Goal: Task Accomplishment & Management: Manage account settings

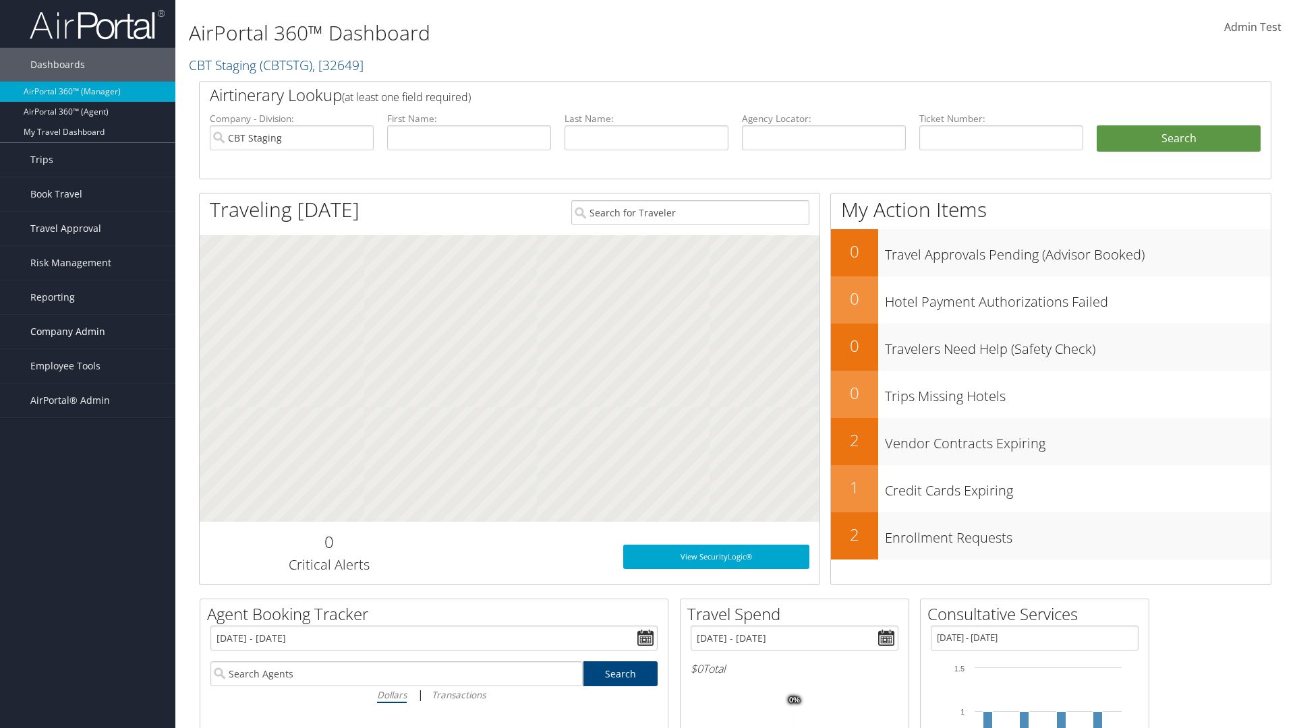
click at [88, 332] on span "Company Admin" at bounding box center [67, 332] width 75 height 34
click at [88, 399] on link "People" at bounding box center [87, 399] width 175 height 20
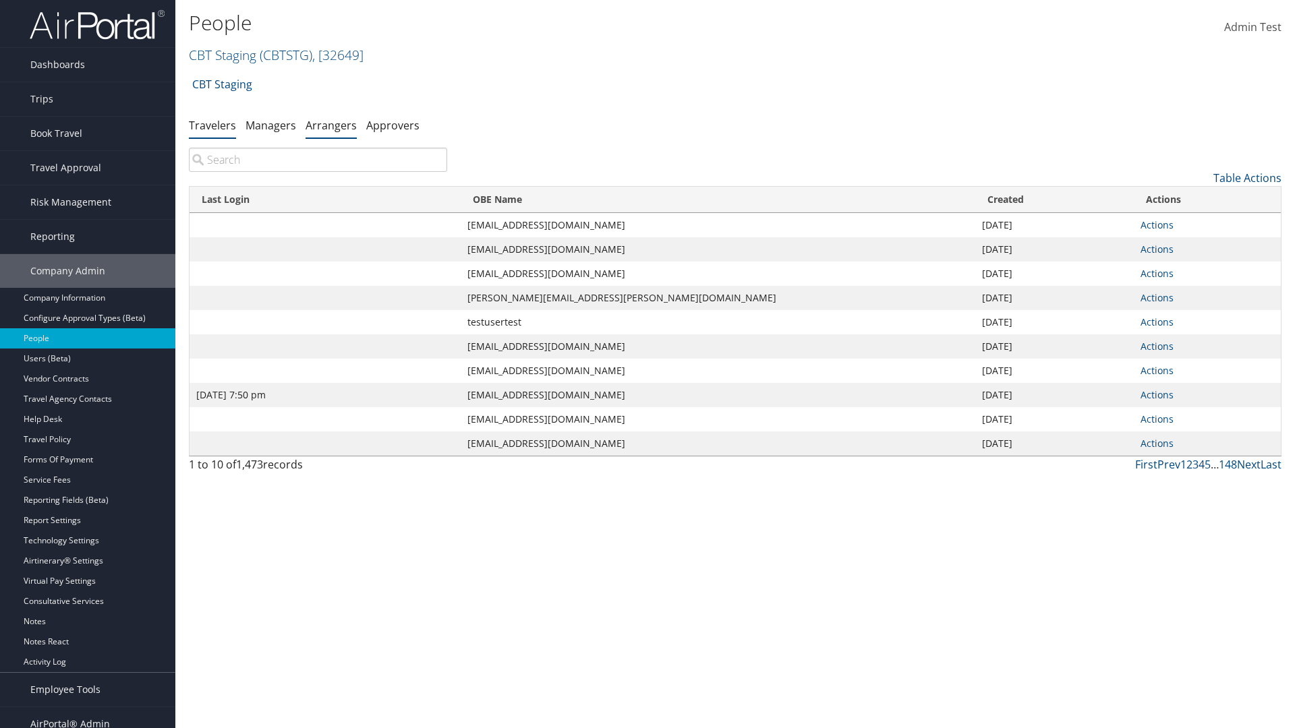
click at [331, 125] on link "Arrangers" at bounding box center [331, 125] width 51 height 15
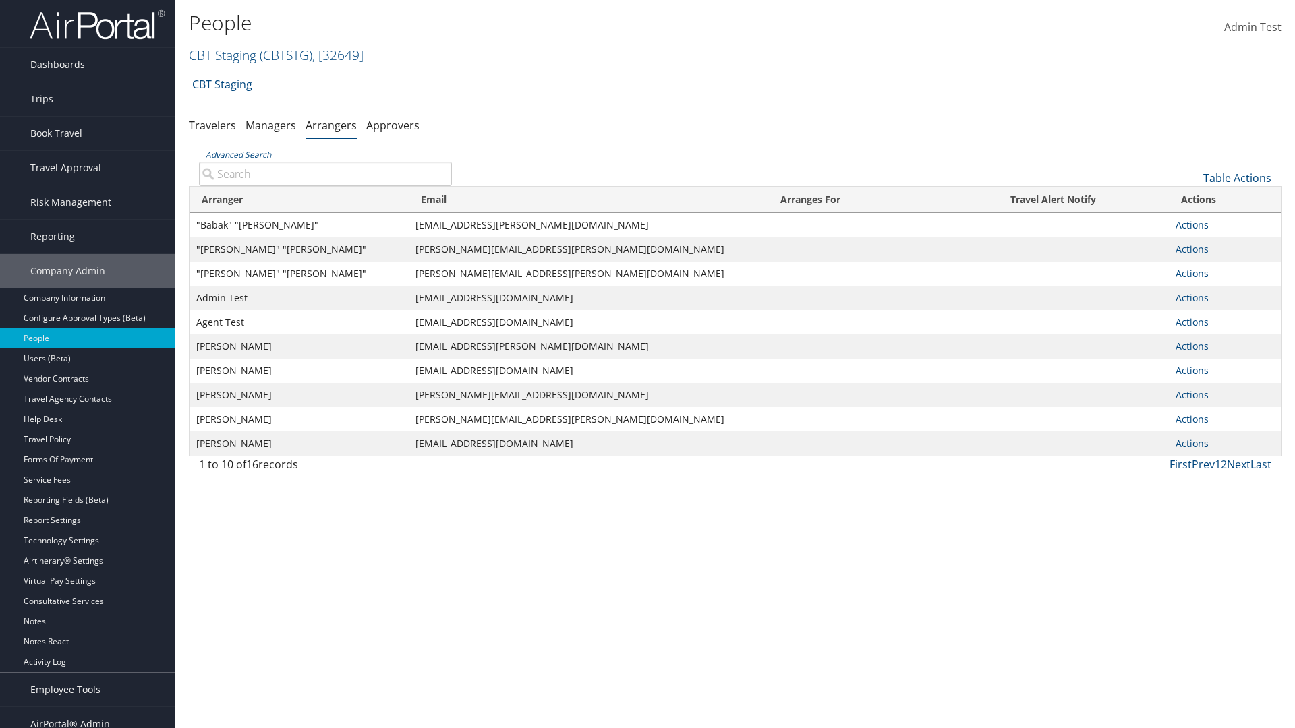
click at [325, 173] on input "Advanced Search" at bounding box center [325, 174] width 253 height 24
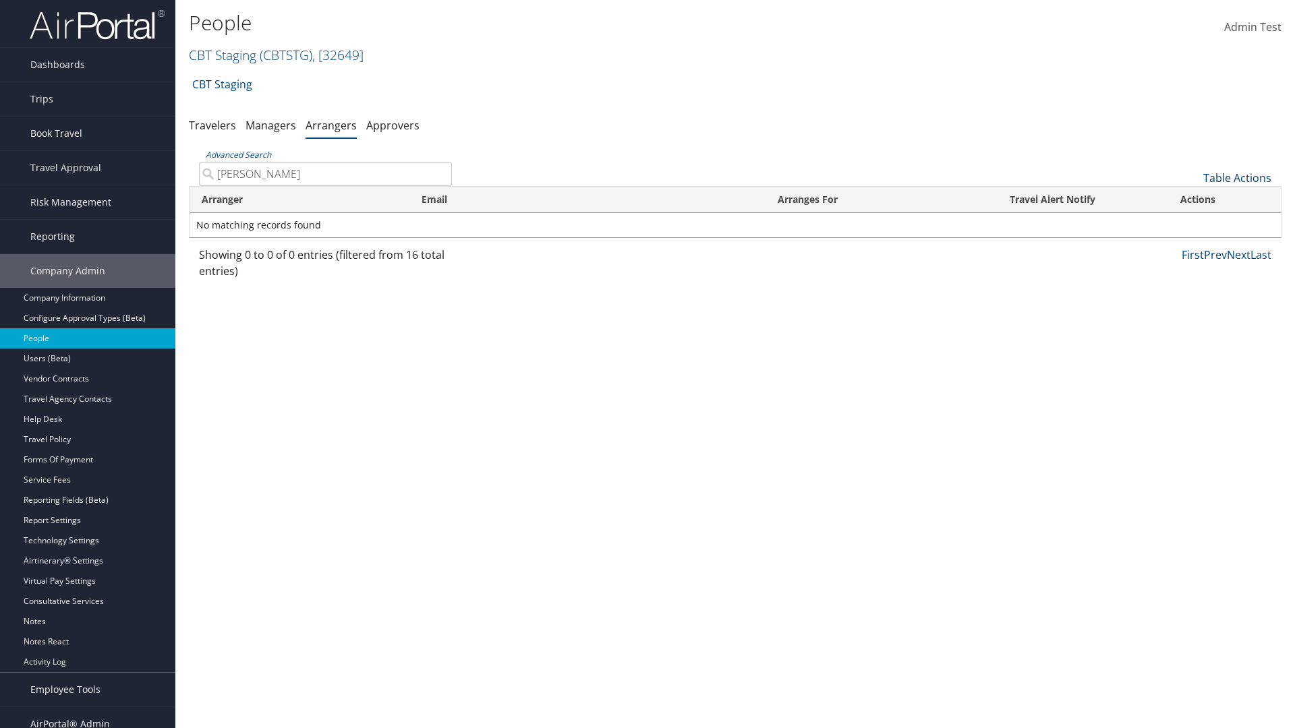
type input "AARON ADAMS"
click at [1237, 178] on link "Table Actions" at bounding box center [1237, 178] width 68 height 15
click at [1192, 199] on link "Add An Arranger" at bounding box center [1191, 199] width 177 height 23
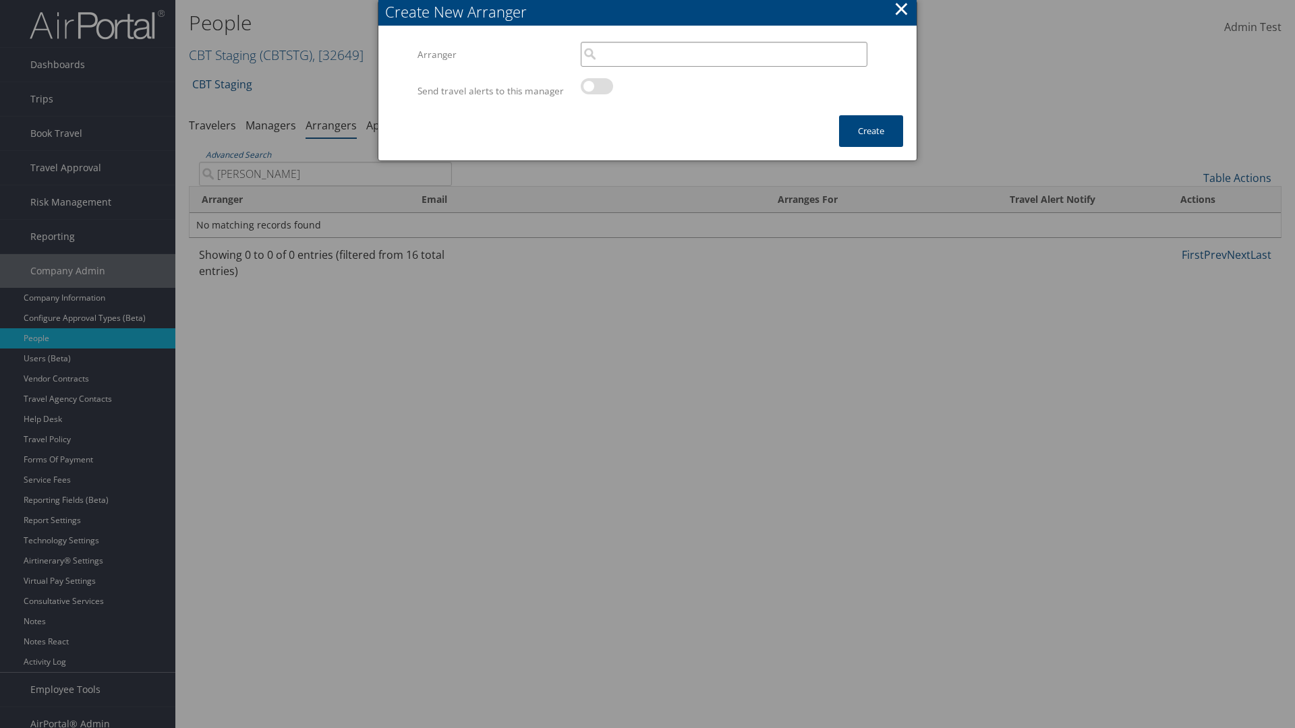
click at [724, 54] on input "search" at bounding box center [724, 54] width 287 height 25
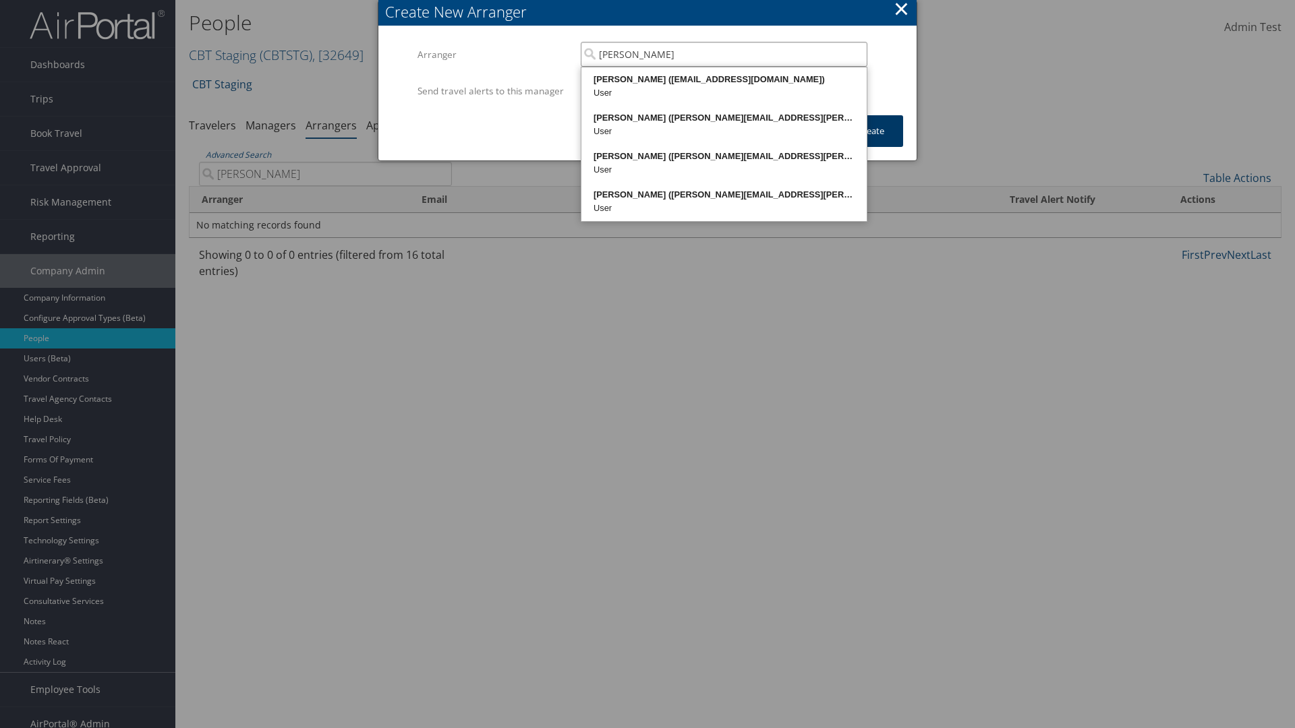
click at [724, 80] on div "AARON ADAMS (20768968@test898661.com)" at bounding box center [723, 79] width 281 height 13
type input "AARON ADAMS"
click at [871, 144] on button "Create" at bounding box center [871, 131] width 64 height 32
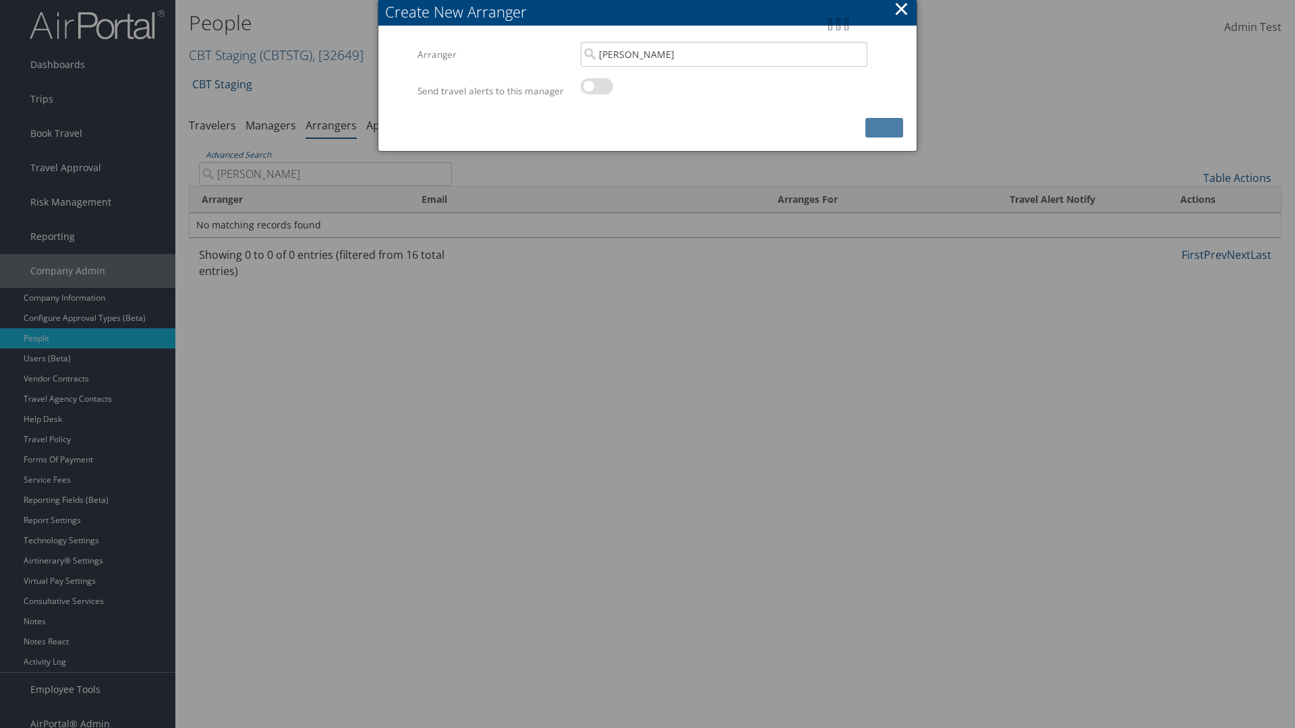
scroll to position [13, 0]
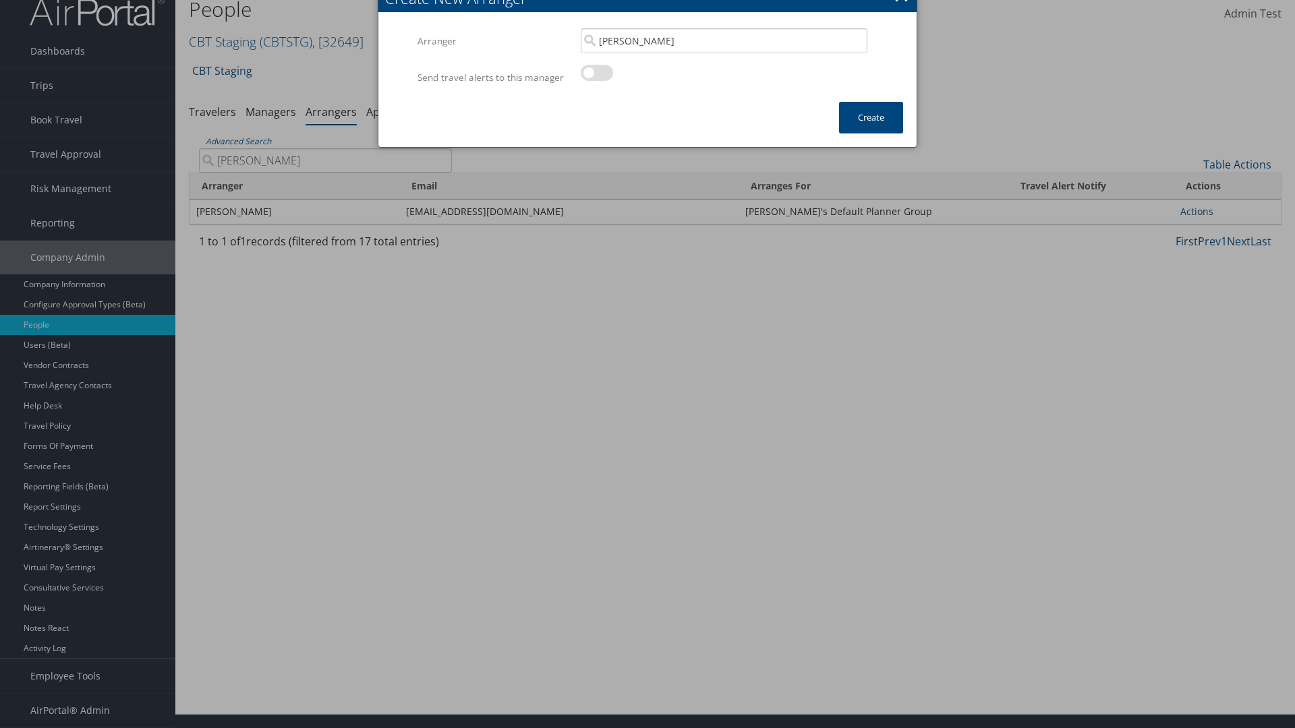
click at [325, 173] on input "AARON ADAMS" at bounding box center [325, 160] width 253 height 24
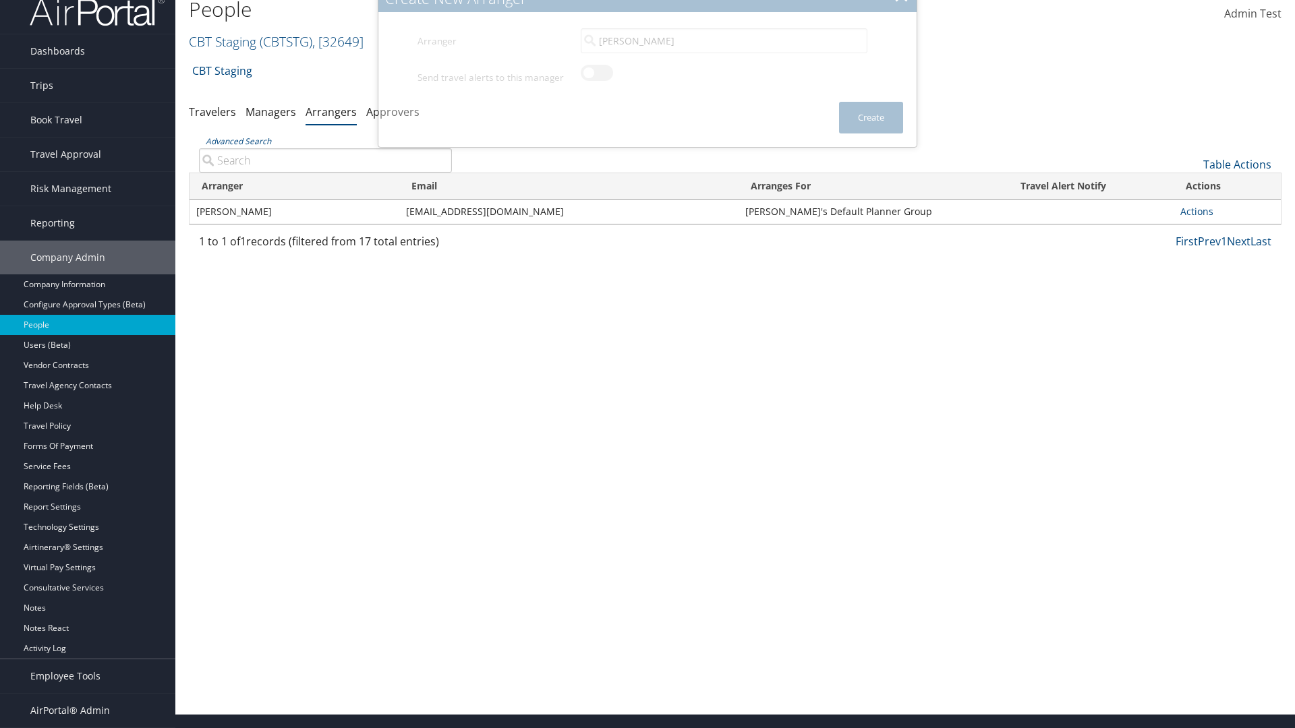
scroll to position [0, 0]
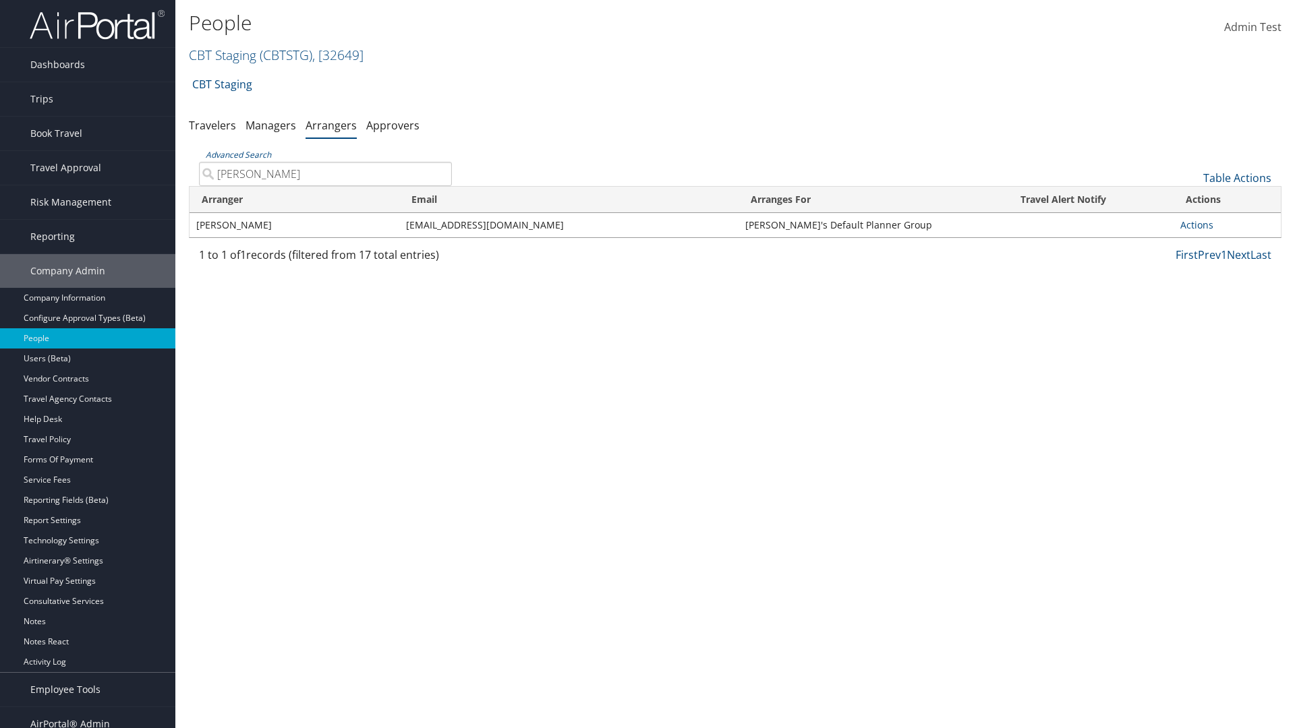
type input "AARON ADAMS"
